Goal: Information Seeking & Learning: Learn about a topic

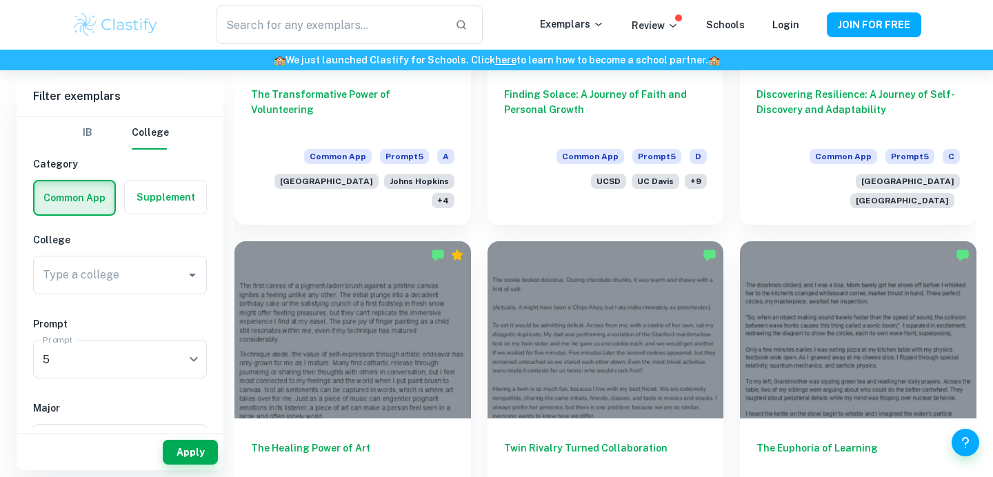
scroll to position [4779, 0]
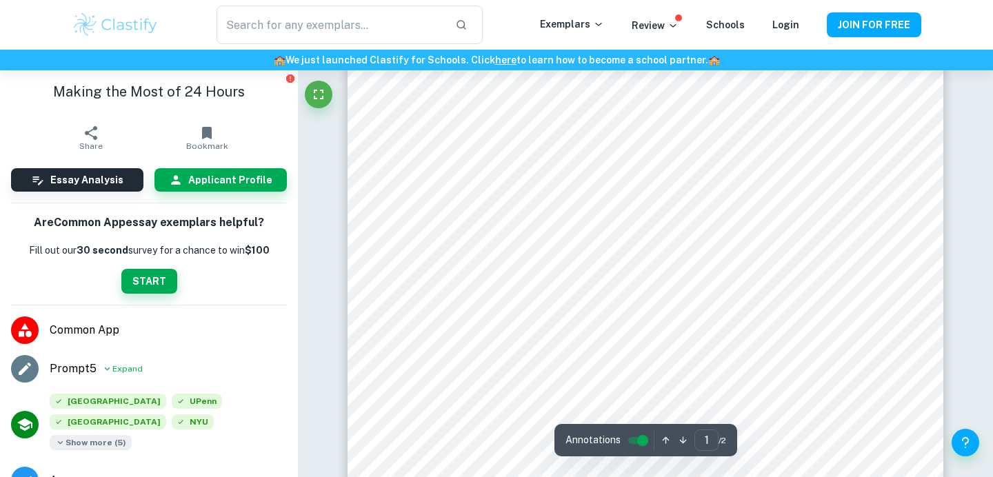
scroll to position [143, 0]
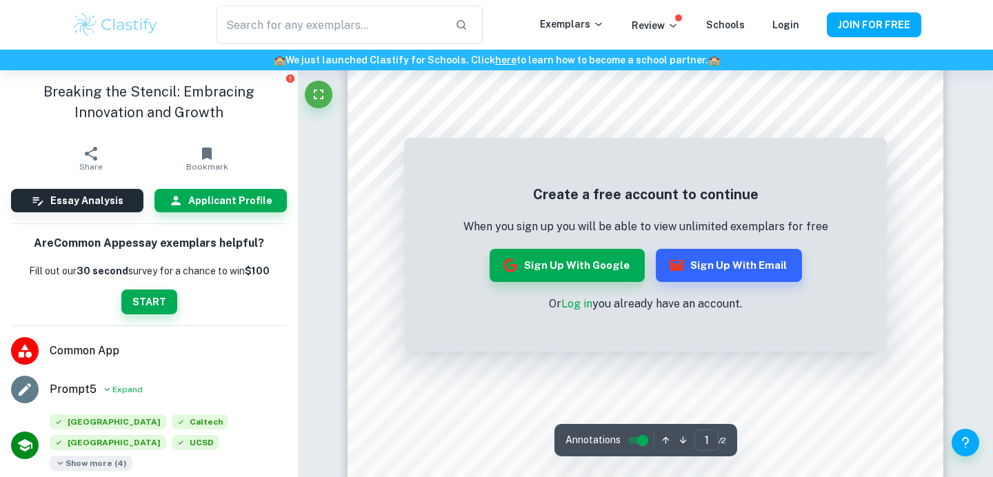
scroll to position [152, 0]
click at [749, 186] on h5 "Create a free account to continue" at bounding box center [645, 194] width 365 height 21
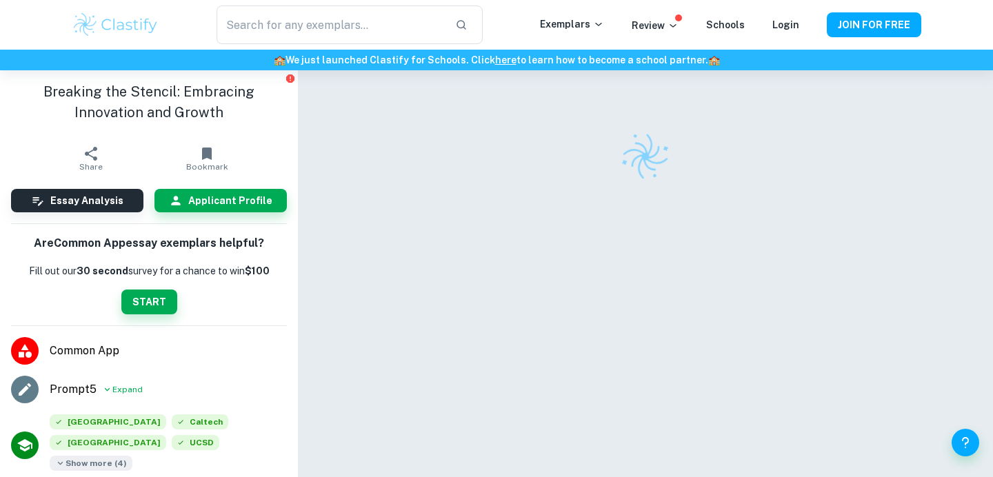
scroll to position [70, 0]
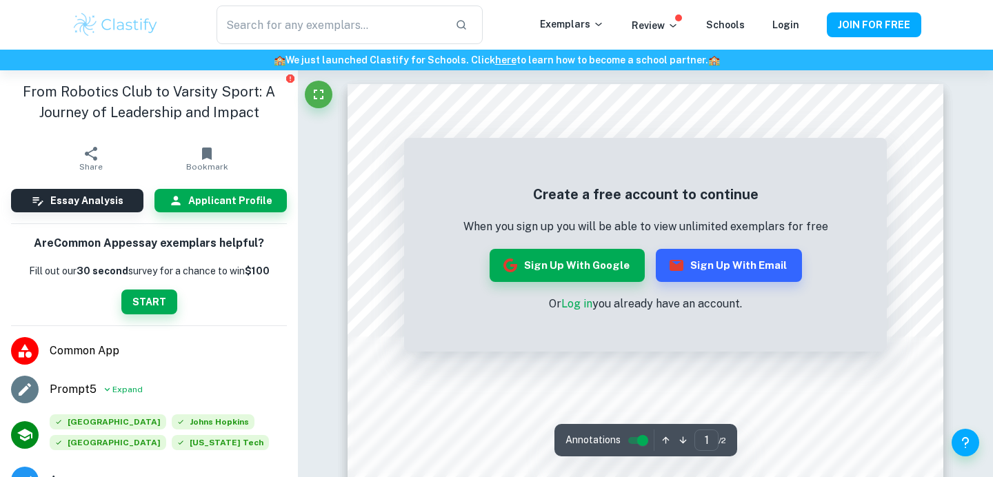
scroll to position [1, 0]
